Goal: Find specific page/section: Find specific page/section

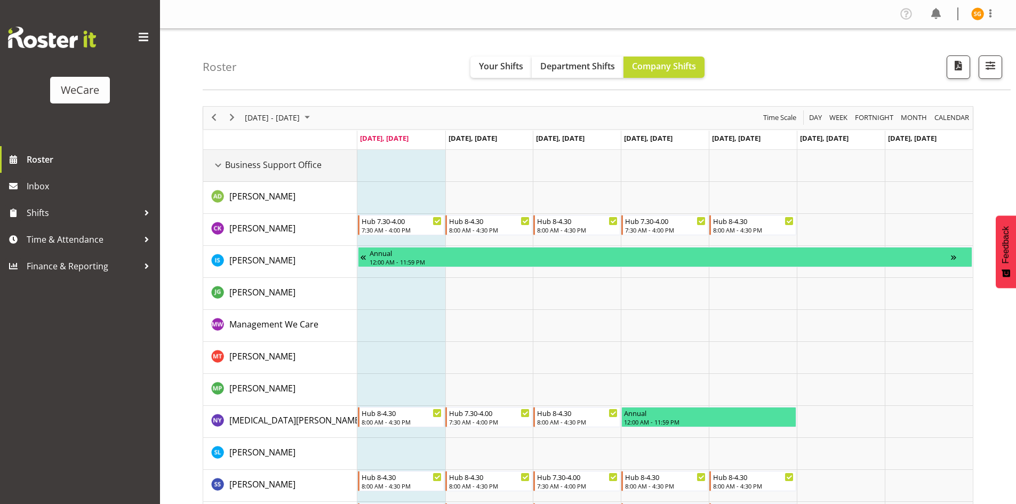
click at [215, 165] on div "Business Support Office resource" at bounding box center [218, 165] width 14 height 14
click at [217, 166] on div "Business Support Office resource" at bounding box center [218, 165] width 14 height 14
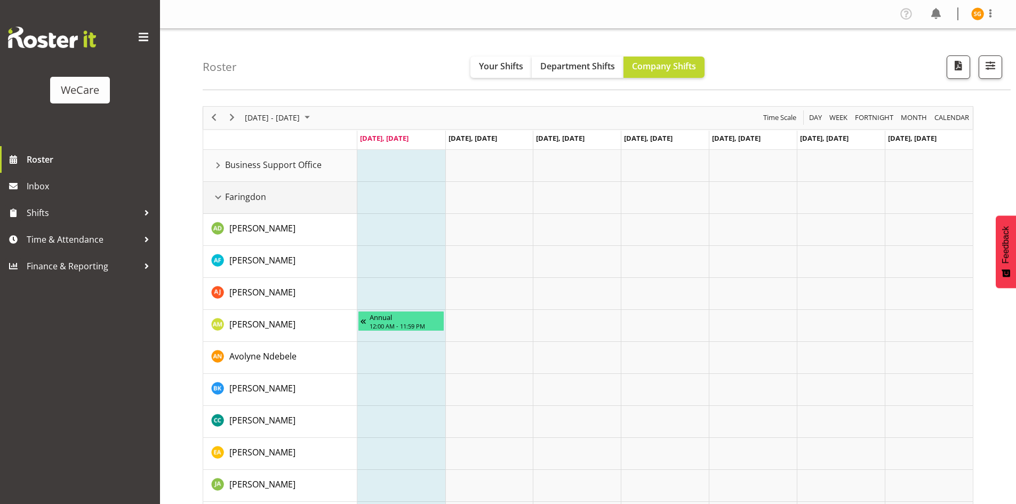
click at [219, 198] on div "Faringdon resource" at bounding box center [218, 197] width 14 height 14
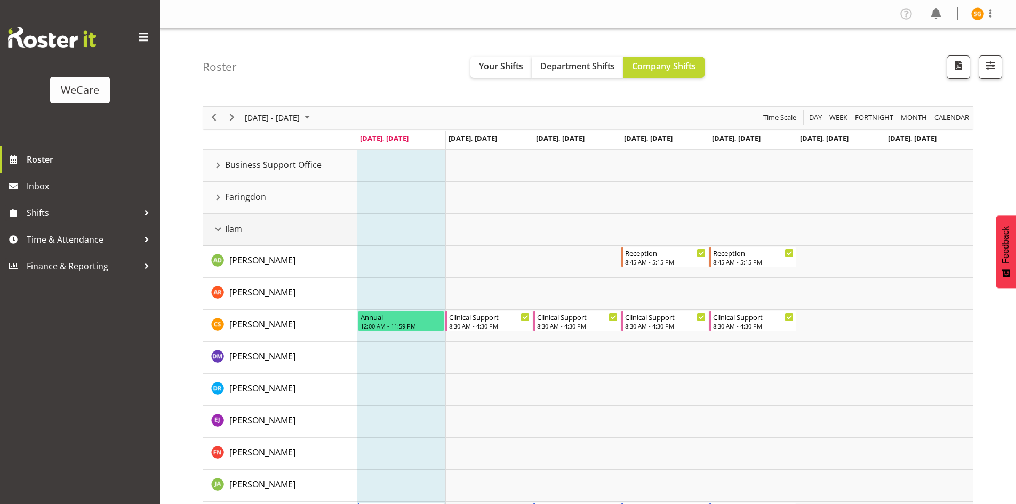
click at [220, 233] on div "Ilam resource" at bounding box center [218, 229] width 14 height 14
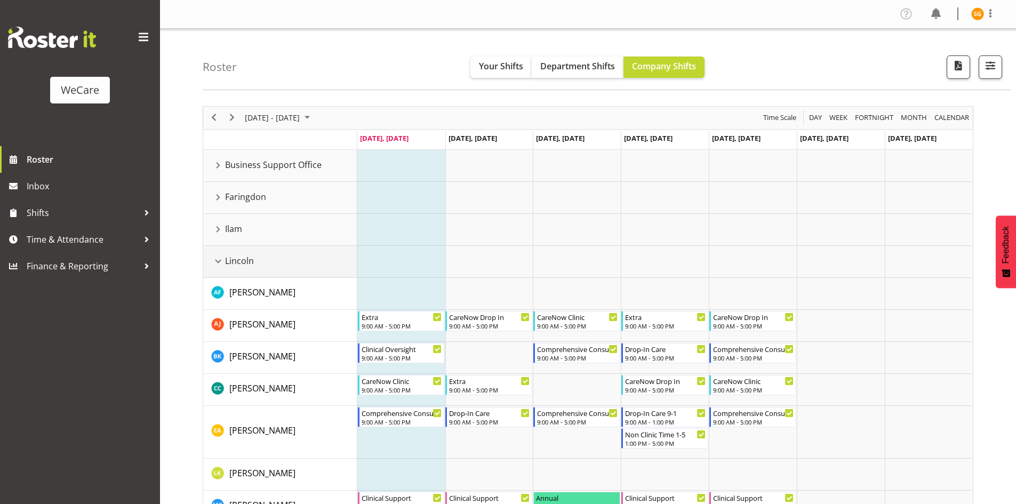
click at [218, 257] on div "Lincoln resource" at bounding box center [218, 261] width 14 height 14
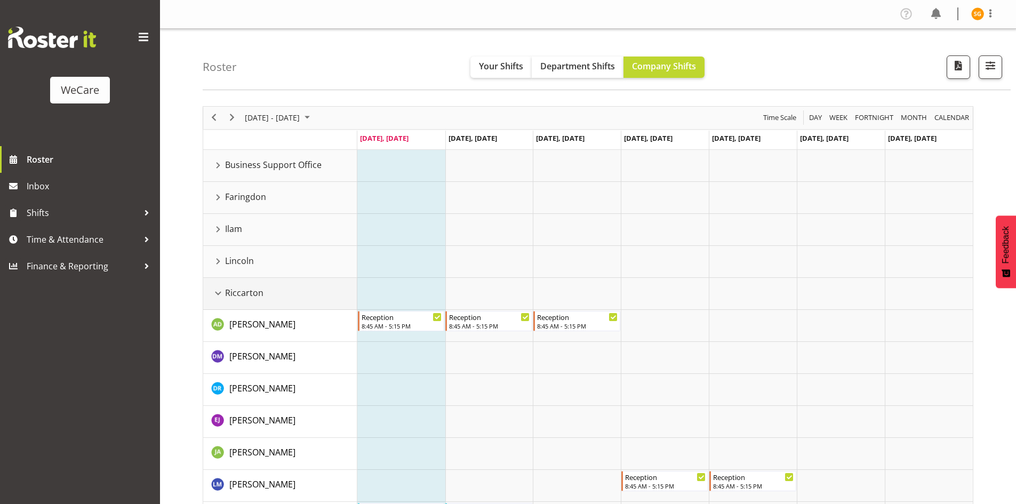
click at [220, 296] on div "Riccarton resource" at bounding box center [218, 293] width 14 height 14
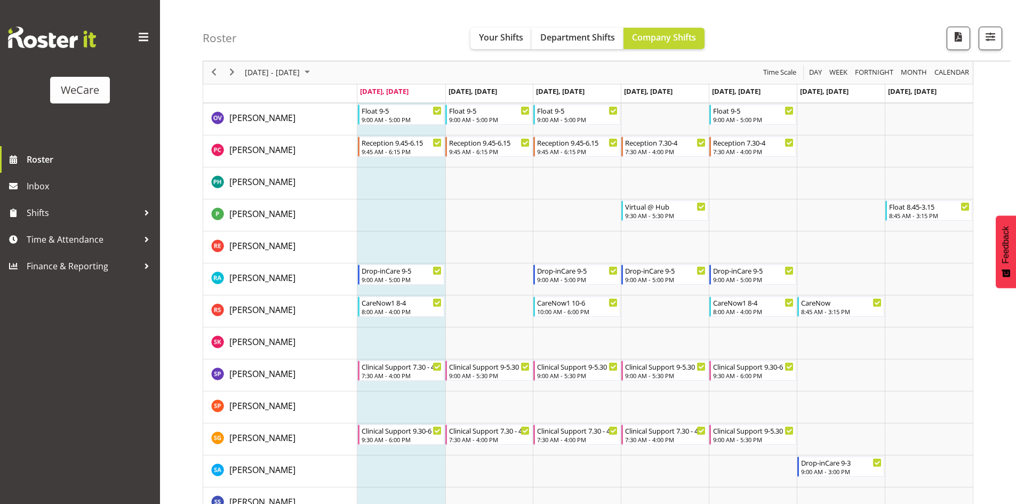
scroll to position [1275, 0]
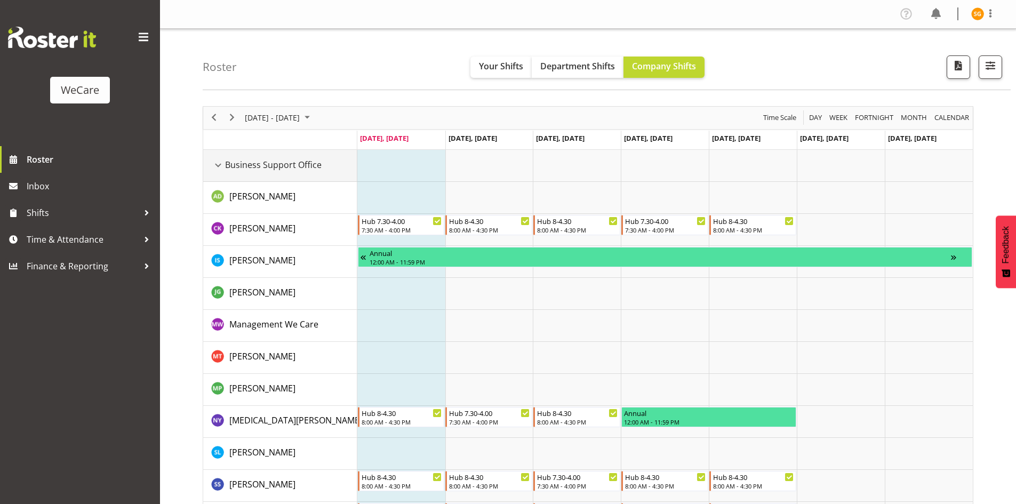
click at [217, 162] on div "Business Support Office resource" at bounding box center [218, 165] width 14 height 14
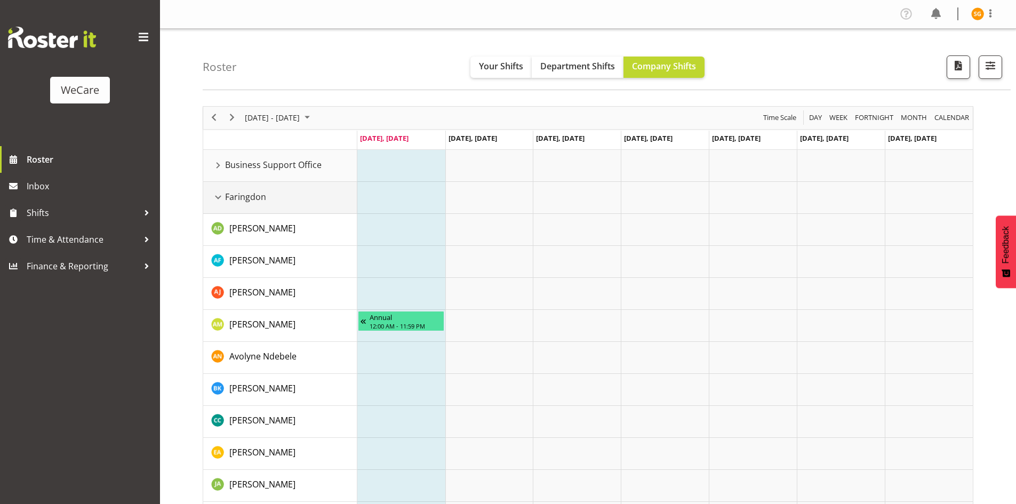
click at [221, 194] on div "Faringdon resource" at bounding box center [218, 197] width 14 height 14
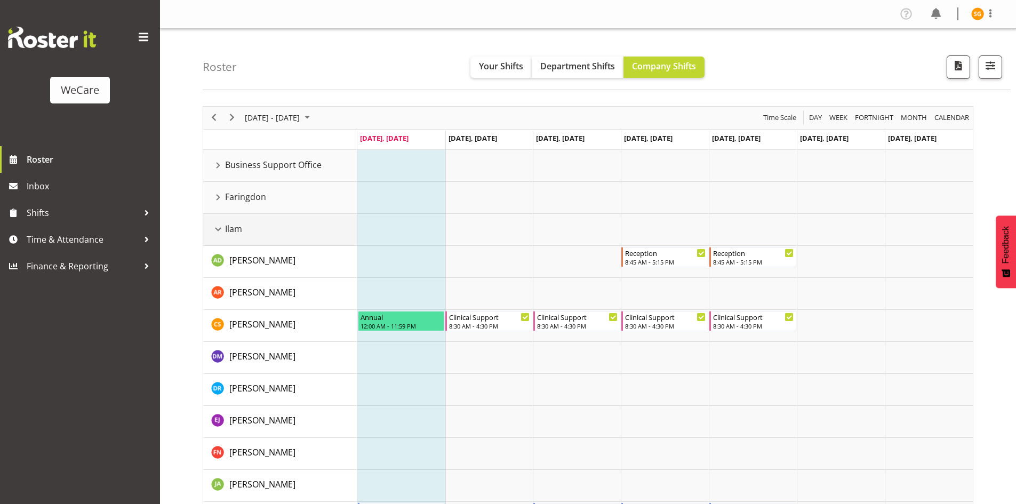
click at [217, 223] on div "Ilam resource" at bounding box center [218, 229] width 14 height 14
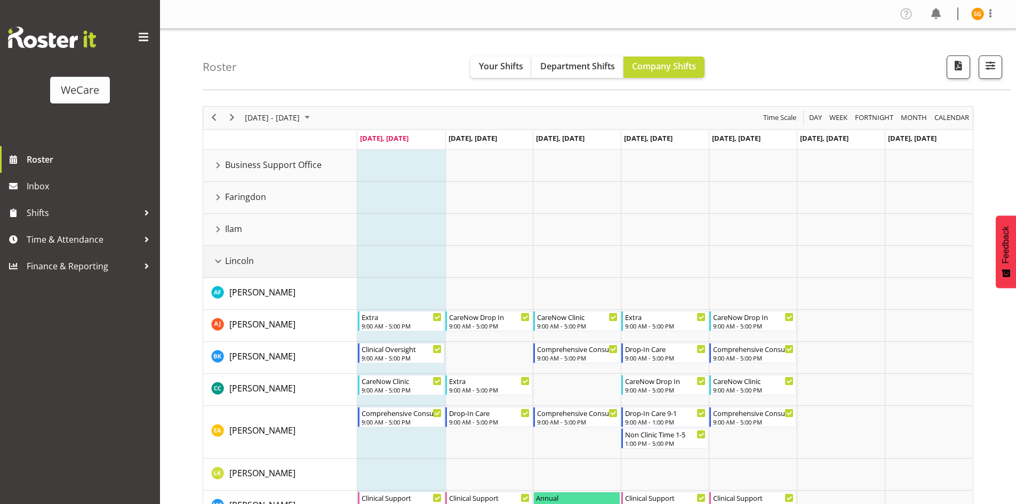
drag, startPoint x: 216, startPoint y: 257, endPoint x: 217, endPoint y: 282, distance: 24.5
click at [216, 257] on div "Lincoln resource" at bounding box center [218, 261] width 14 height 14
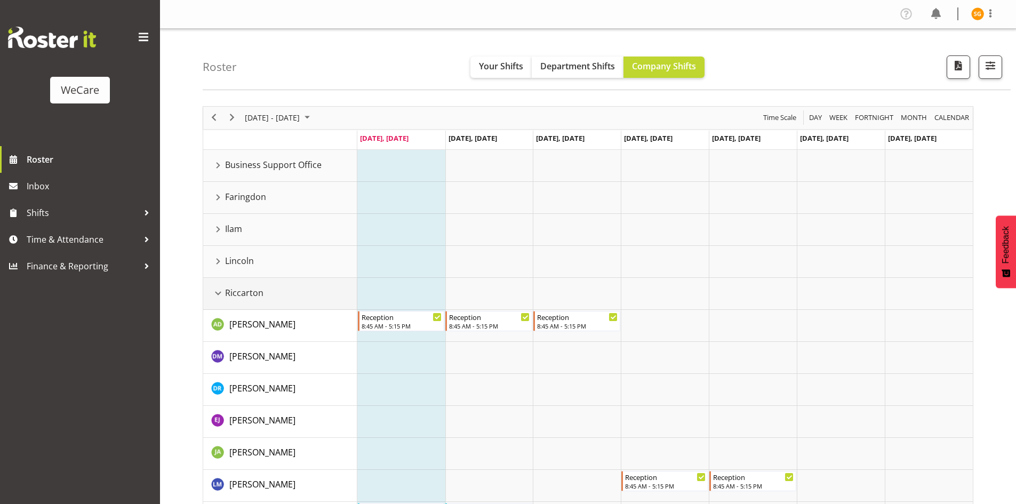
drag, startPoint x: 217, startPoint y: 287, endPoint x: 215, endPoint y: 316, distance: 28.9
click at [217, 287] on div "Riccarton resource" at bounding box center [218, 293] width 14 height 14
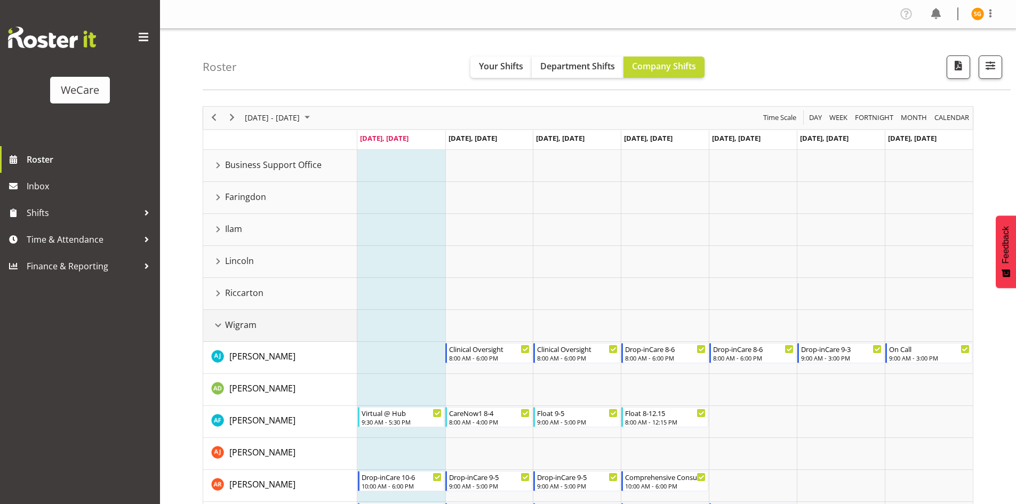
click at [214, 326] on div "Wigram resource" at bounding box center [218, 325] width 14 height 14
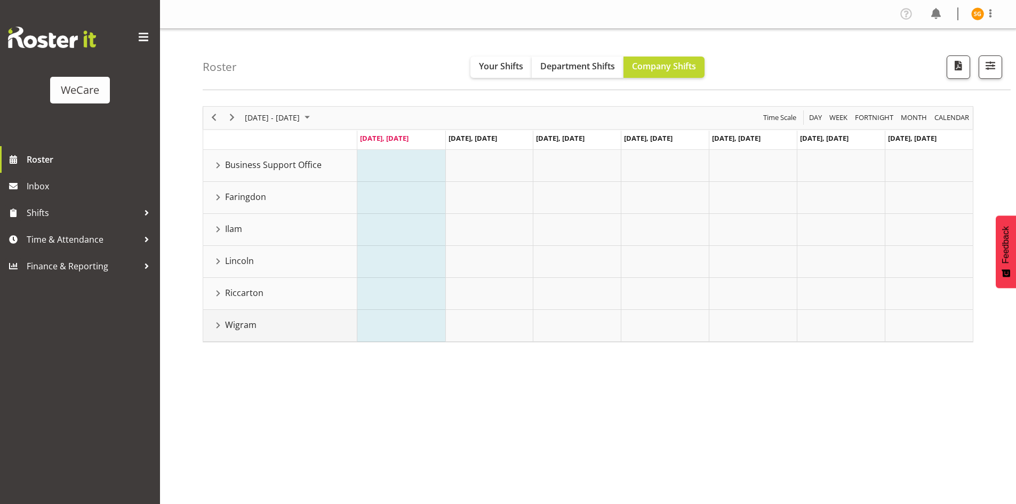
click at [215, 324] on div "Wigram resource" at bounding box center [218, 325] width 14 height 14
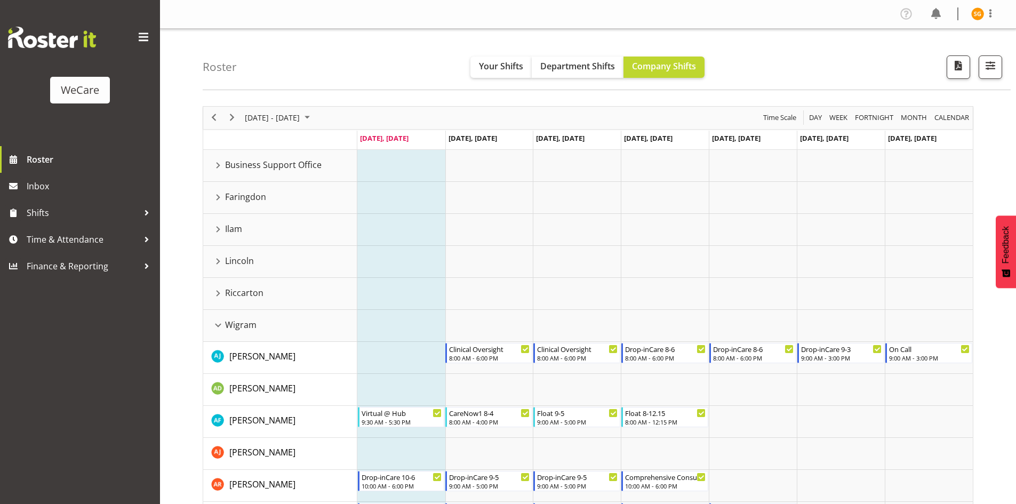
click at [992, 13] on span at bounding box center [990, 13] width 13 height 13
click at [936, 52] on link "Log Out" at bounding box center [945, 55] width 102 height 19
